Goal: Answer question/provide support

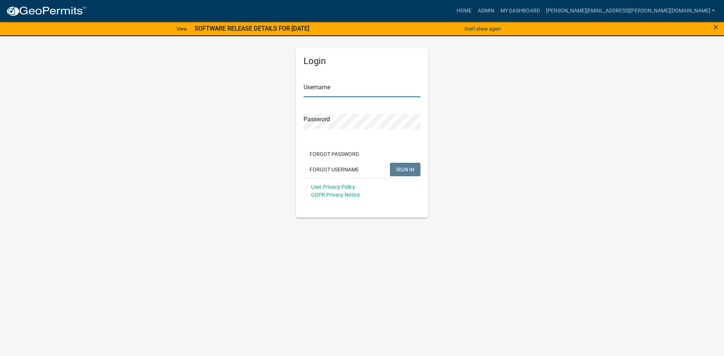
type input "[PERSON_NAME][EMAIL_ADDRESS][PERSON_NAME][DOMAIN_NAME]"
click at [407, 169] on span "SIGN IN" at bounding box center [405, 169] width 18 height 6
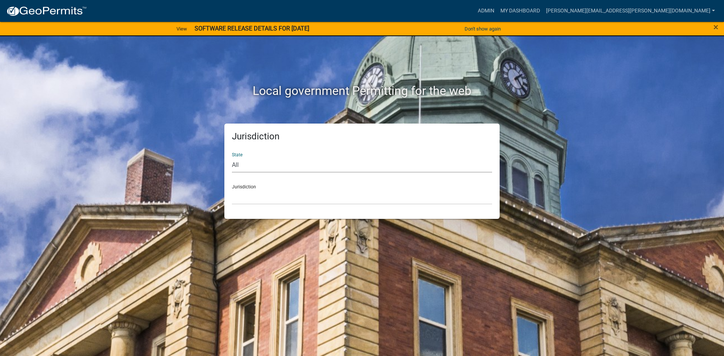
click at [247, 166] on select "All [US_STATE] [US_STATE] [US_STATE] [US_STATE] [US_STATE] [US_STATE] [US_STATE…" at bounding box center [362, 164] width 260 height 15
select select "[US_STATE]"
click at [232, 157] on select "All [US_STATE] [US_STATE] [US_STATE] [US_STATE] [US_STATE] [US_STATE] [US_STATE…" at bounding box center [362, 164] width 260 height 15
click at [246, 187] on div "Jurisdiction City of [GEOGRAPHIC_DATA], [US_STATE] City of [GEOGRAPHIC_DATA], […" at bounding box center [362, 192] width 260 height 26
click at [283, 190] on select "City of [GEOGRAPHIC_DATA], [US_STATE] City of [GEOGRAPHIC_DATA], [US_STATE] Cit…" at bounding box center [362, 196] width 260 height 15
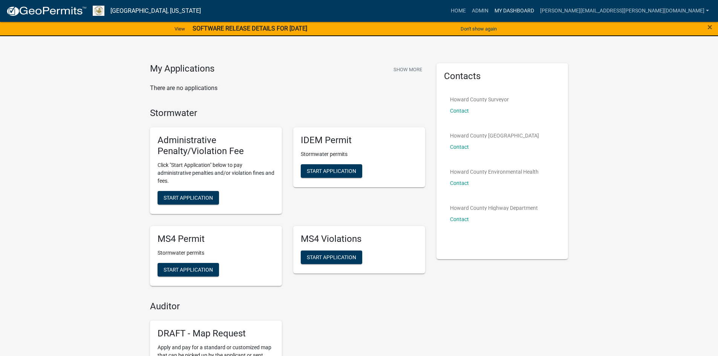
click at [537, 7] on link "My Dashboard" at bounding box center [515, 11] width 46 height 14
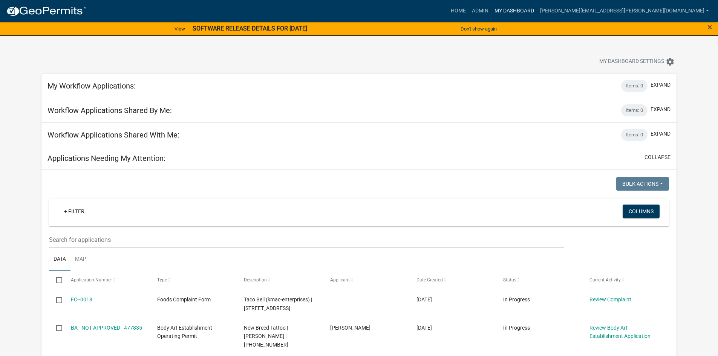
click at [537, 9] on link "My Dashboard" at bounding box center [515, 11] width 46 height 14
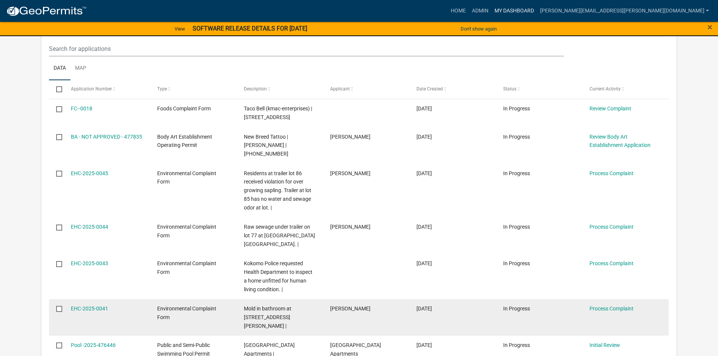
scroll to position [113, 0]
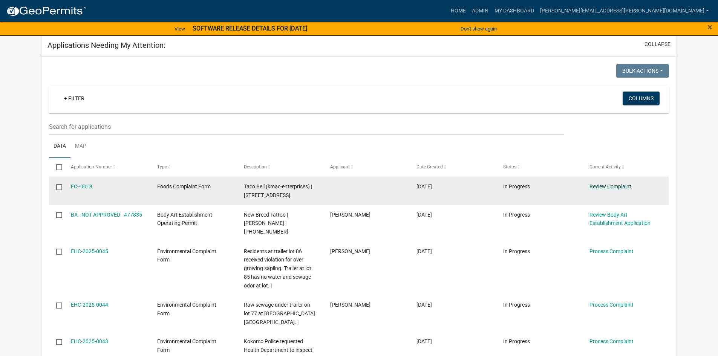
click at [606, 187] on link "Review Complaint" at bounding box center [611, 187] width 42 height 6
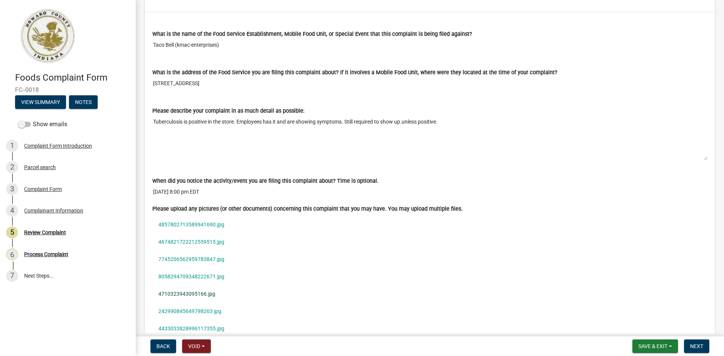
scroll to position [528, 0]
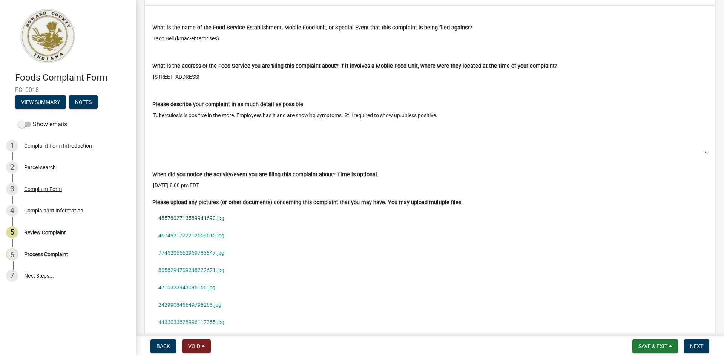
click at [196, 216] on link "4857802713589941690.jpg" at bounding box center [429, 218] width 555 height 17
click at [196, 235] on link "4674821722212559515.jpg" at bounding box center [429, 235] width 555 height 17
click at [178, 255] on link "7745206562959783847.jpg" at bounding box center [429, 252] width 555 height 17
